Goal: Find specific page/section: Find specific page/section

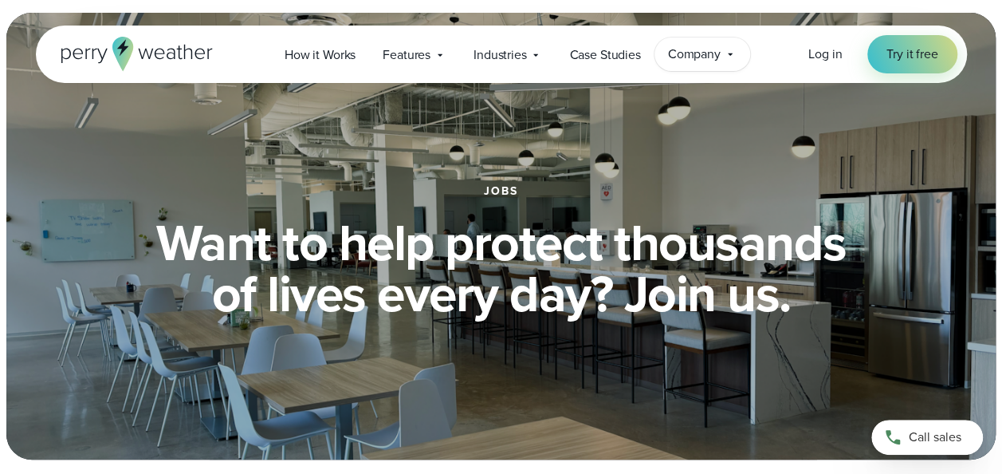
click at [726, 51] on icon at bounding box center [730, 54] width 13 height 13
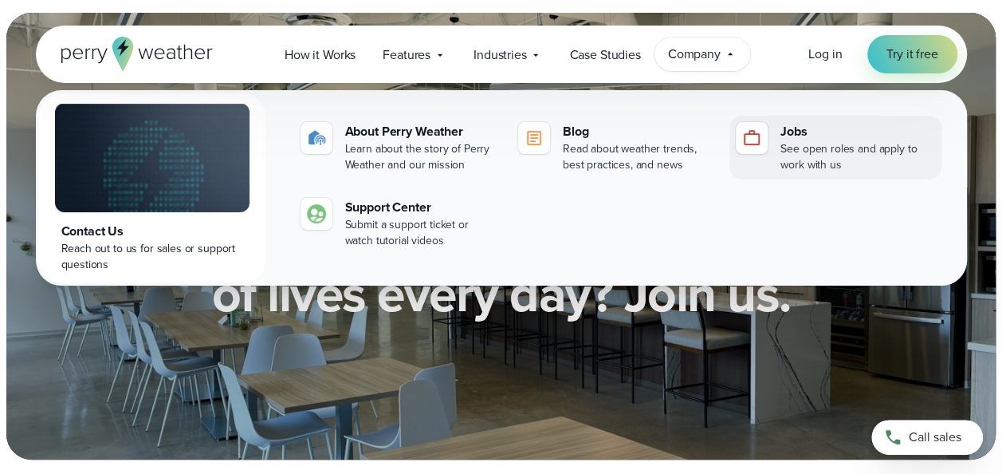
click at [777, 139] on link "Jobs See open roles and apply to work with us" at bounding box center [835, 148] width 211 height 64
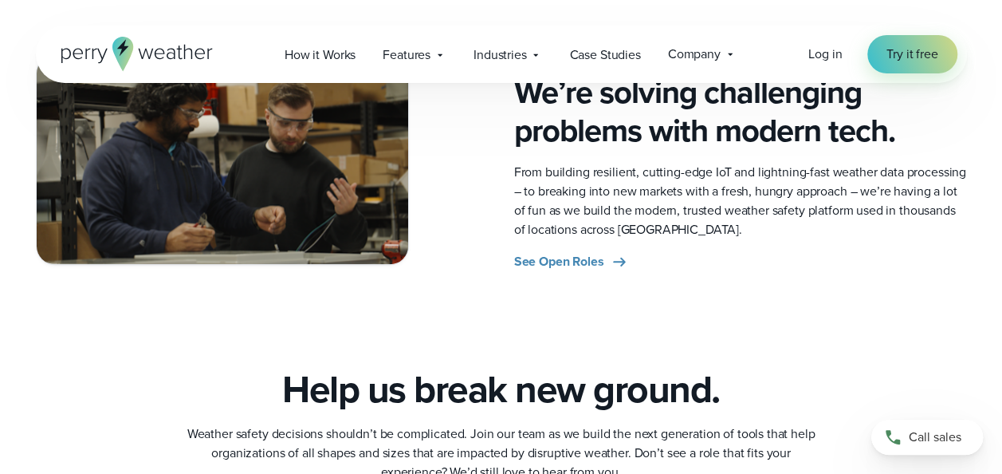
scroll to position [864, 0]
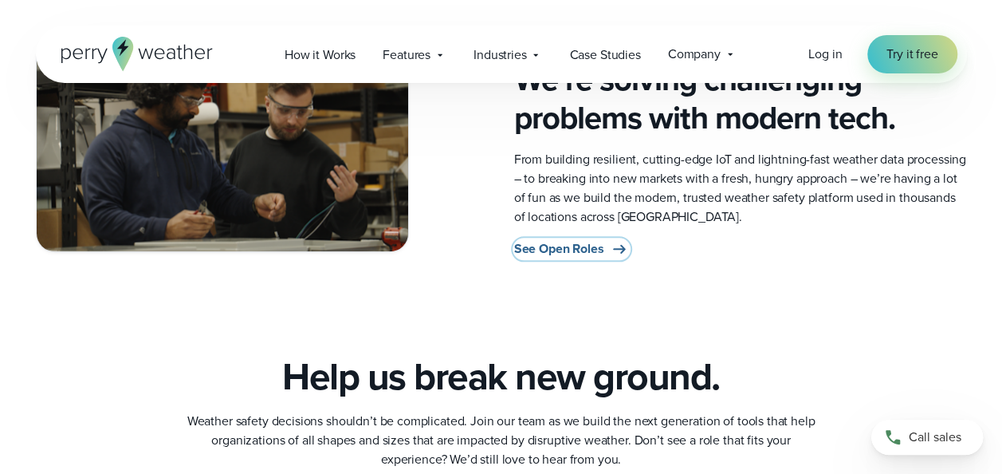
click at [560, 246] on span "See Open Roles" at bounding box center [559, 248] width 90 height 19
